Goal: Task Accomplishment & Management: Manage account settings

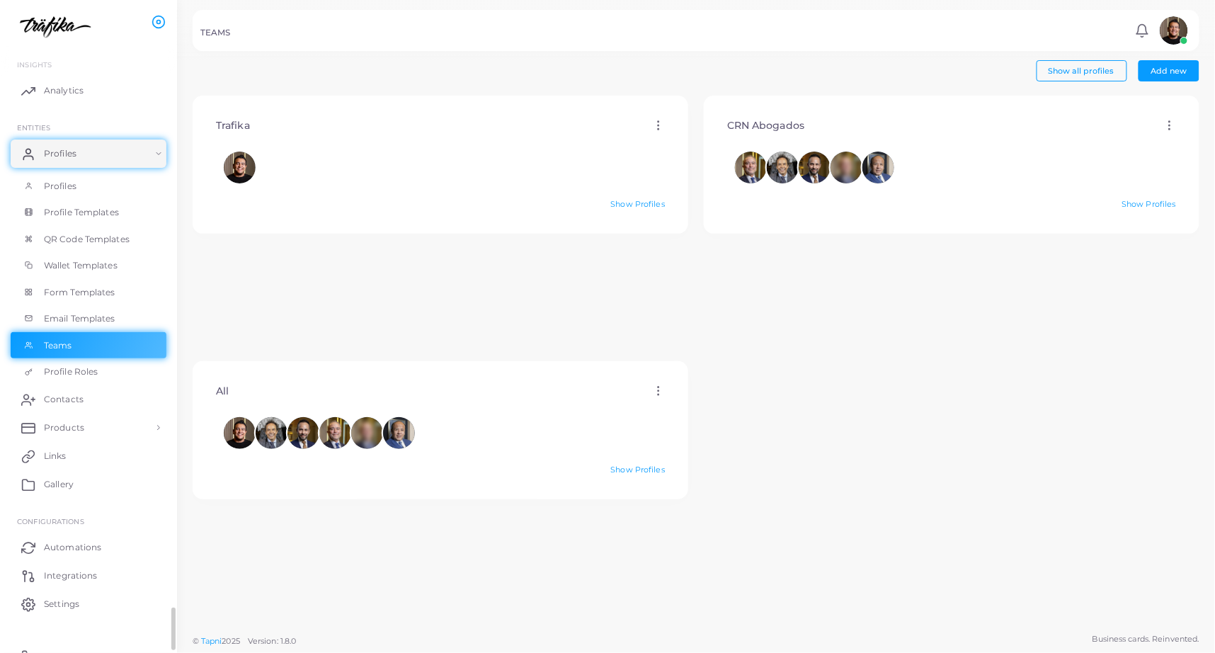
scroll to position [16, 0]
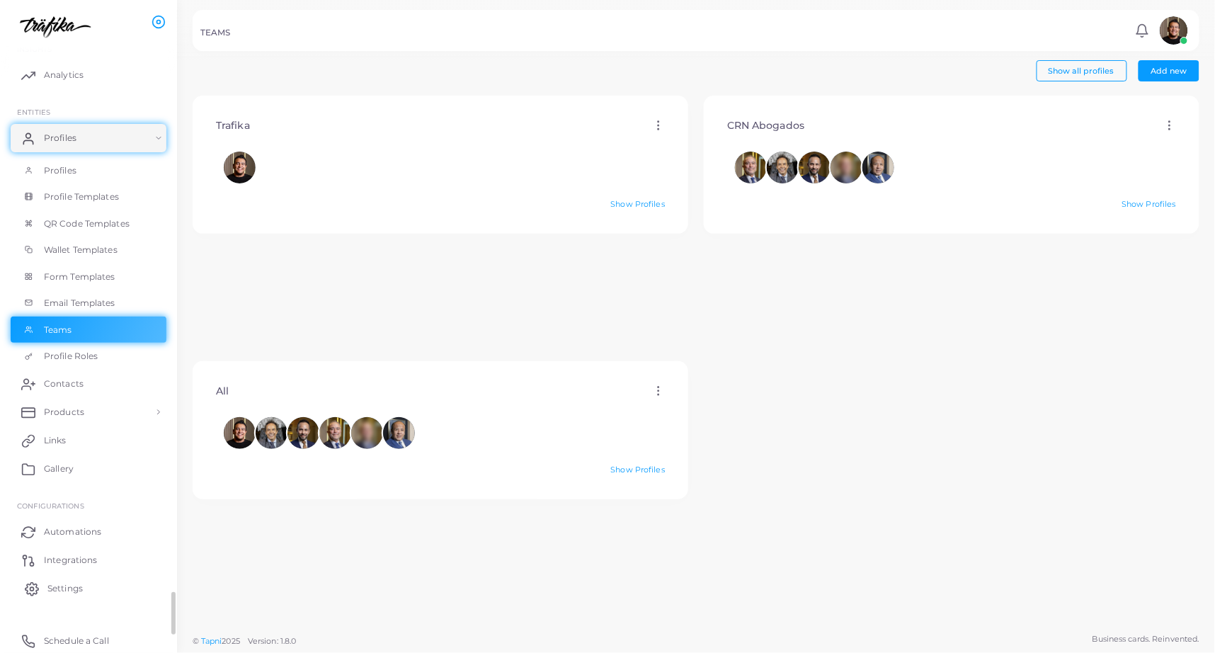
click at [67, 589] on span "Settings" at bounding box center [64, 588] width 35 height 13
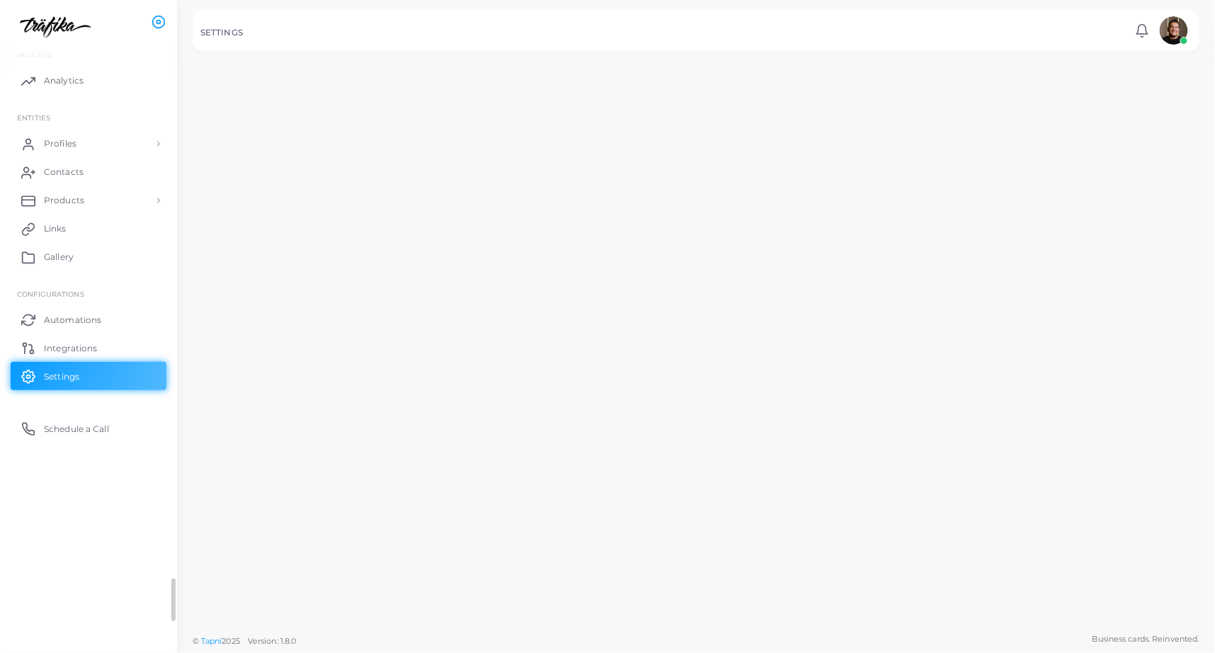
scroll to position [5, 0]
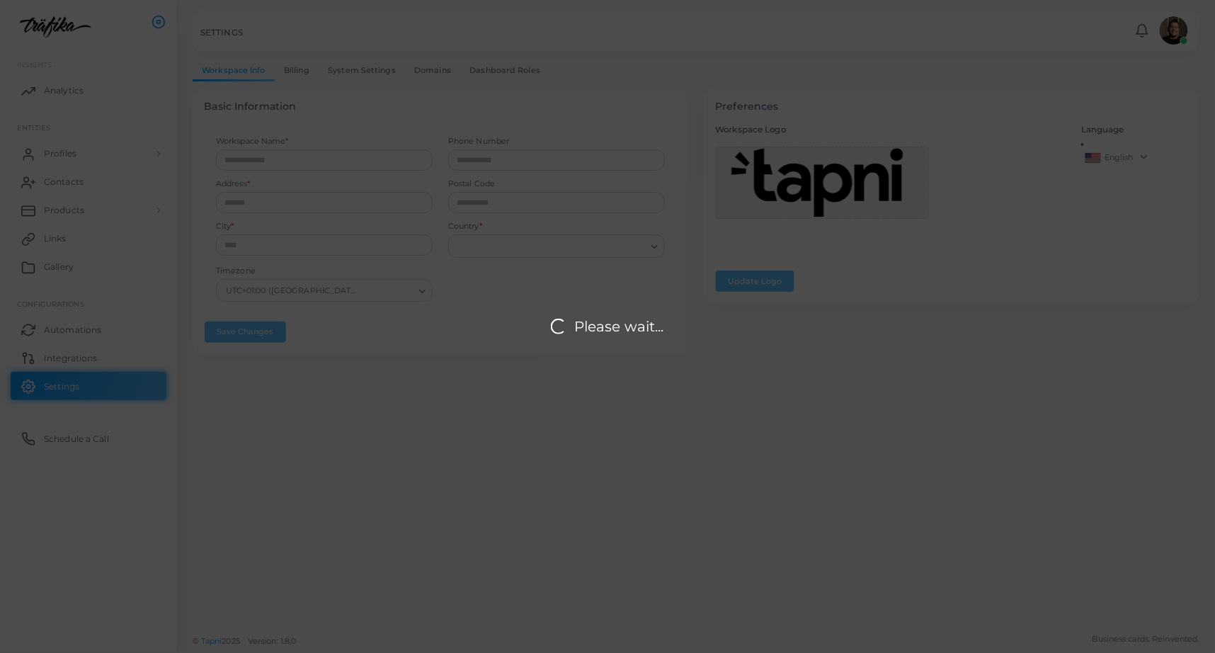
type input "*******"
click at [427, 73] on link "Domains" at bounding box center [432, 70] width 55 height 21
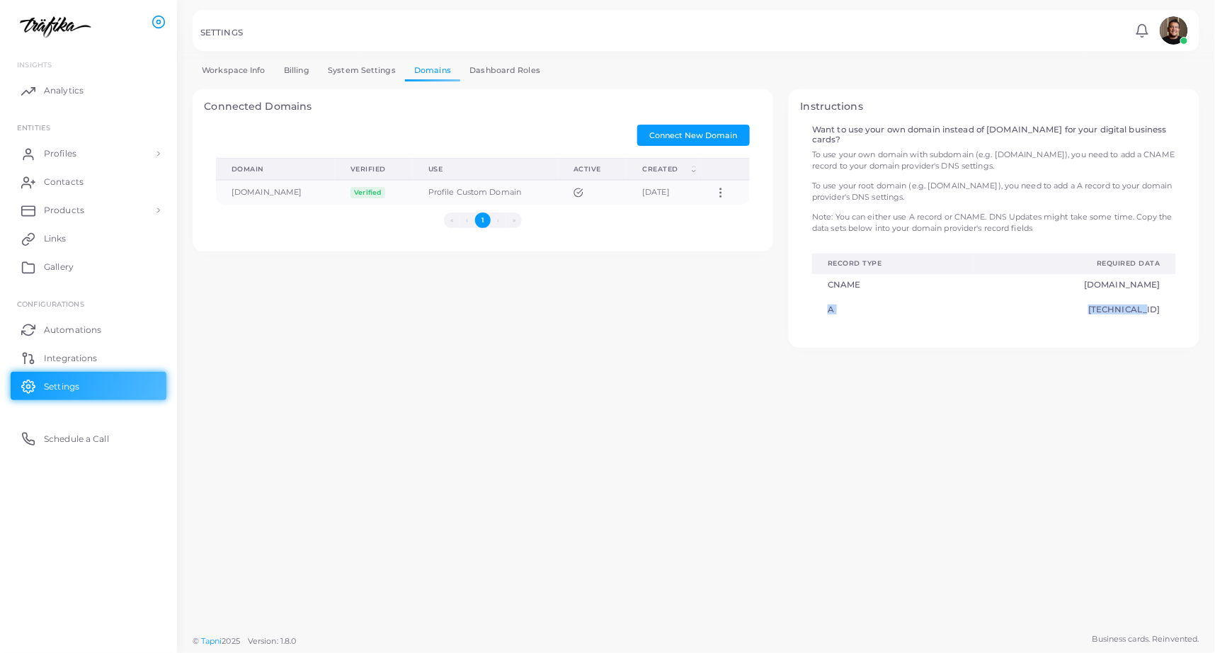
drag, startPoint x: 1169, startPoint y: 300, endPoint x: 827, endPoint y: 297, distance: 341.9
click at [827, 299] on tr "A [TECHNICAL_ID]" at bounding box center [994, 311] width 364 height 25
copy tr "A [TECHNICAL_ID]"
click at [1046, 401] on div "Workspace Info Billing System Settings Domains Dashboard Roles Basic Informatio…" at bounding box center [696, 313] width 1038 height 626
